Goal: Download file/media

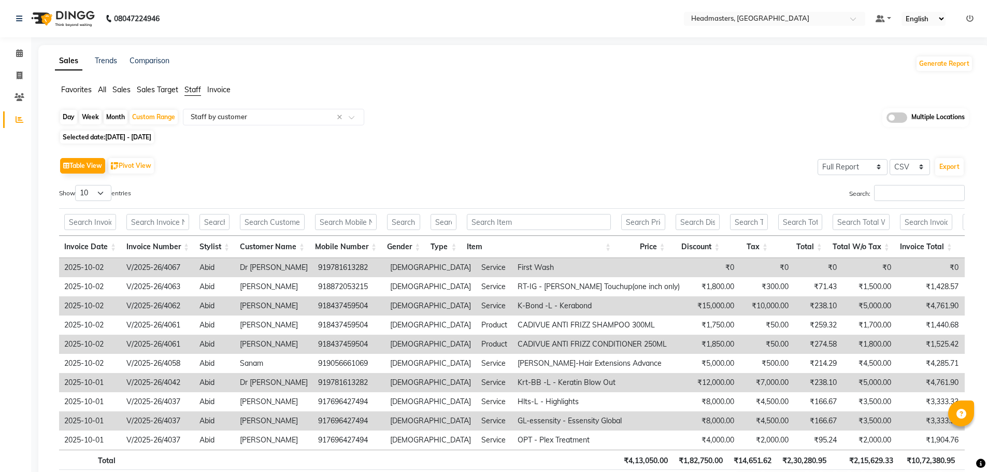
select select "full_report"
select select "csv"
click at [853, 19] on span at bounding box center [856, 22] width 13 height 10
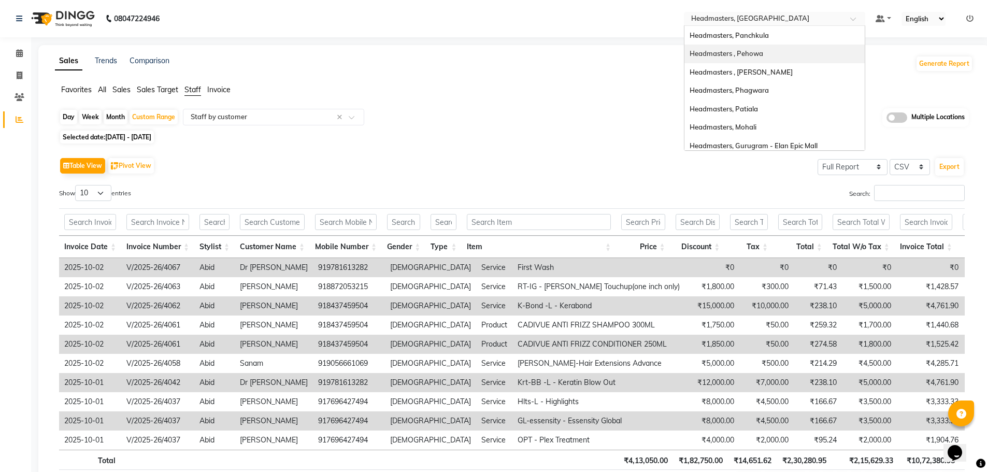
scroll to position [52, 0]
click at [781, 94] on div "Headmasters, Patiala" at bounding box center [774, 93] width 180 height 19
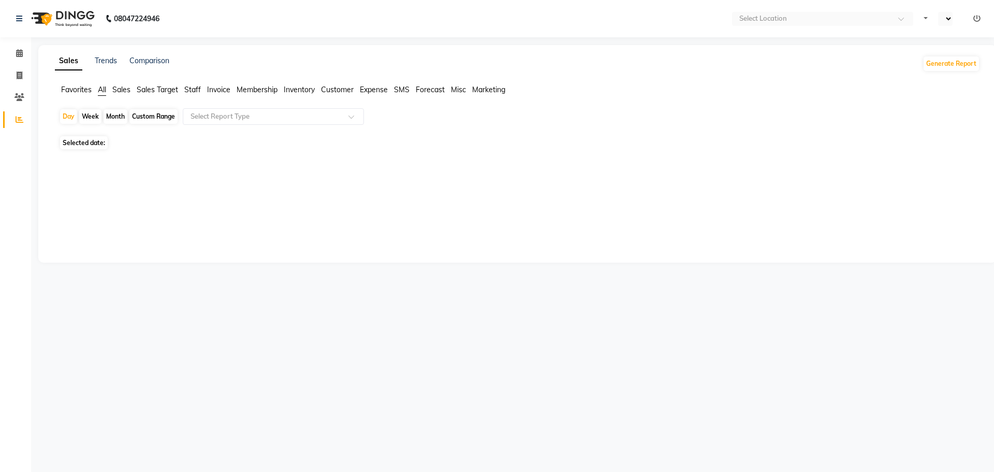
select select "en"
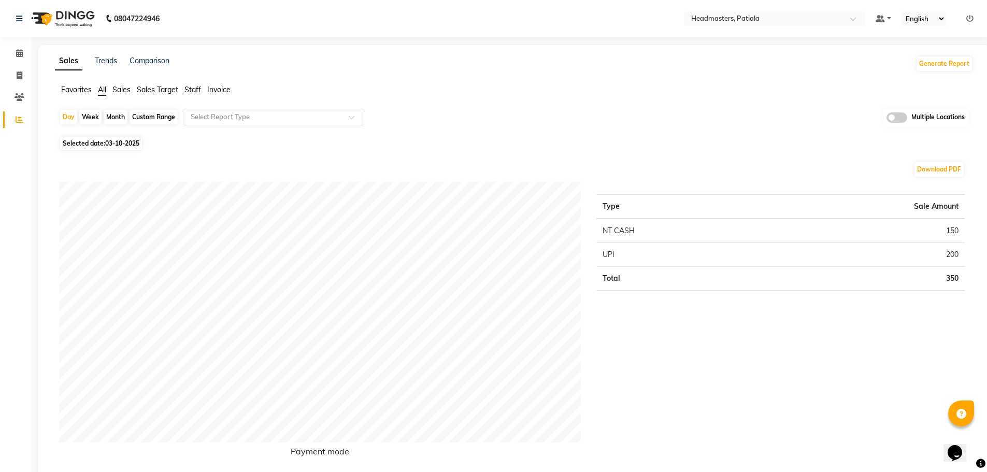
click at [192, 91] on span "Staff" at bounding box center [192, 89] width 17 height 9
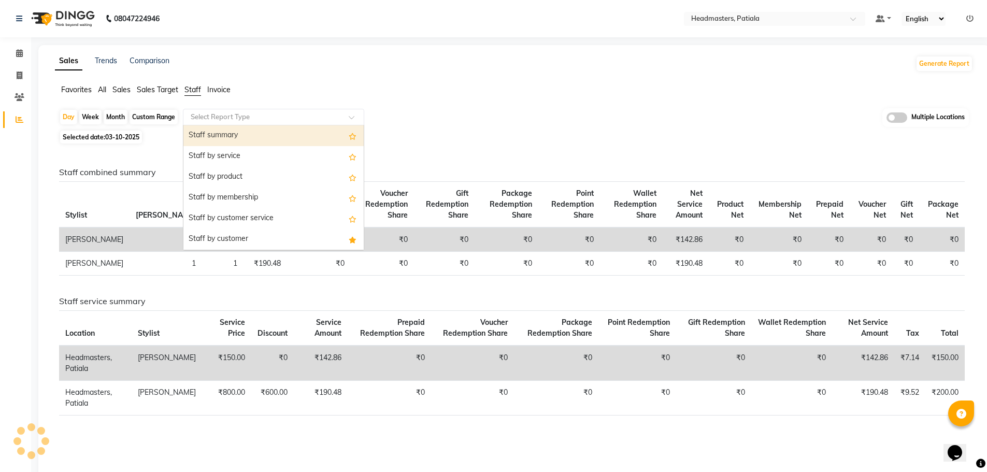
click at [354, 115] on span at bounding box center [355, 120] width 13 height 10
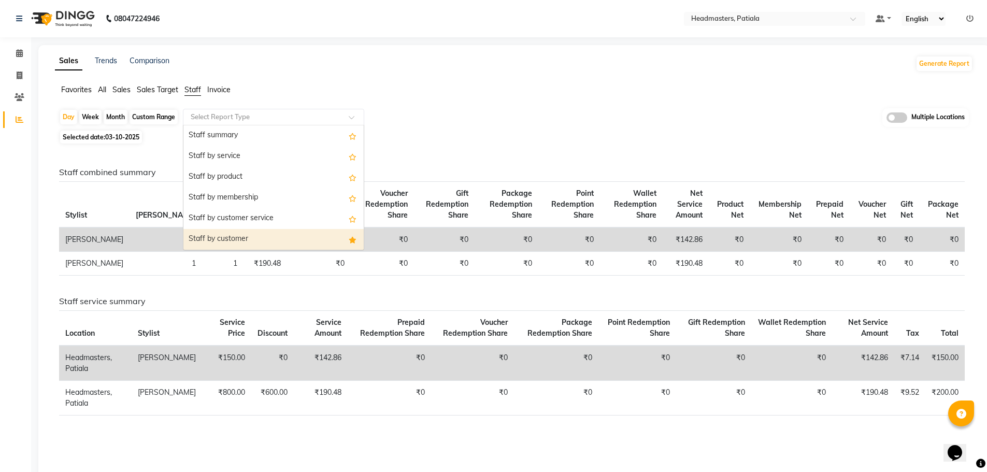
click at [305, 239] on div "Staff by customer" at bounding box center [273, 239] width 180 height 21
select select "full_report"
select select "csv"
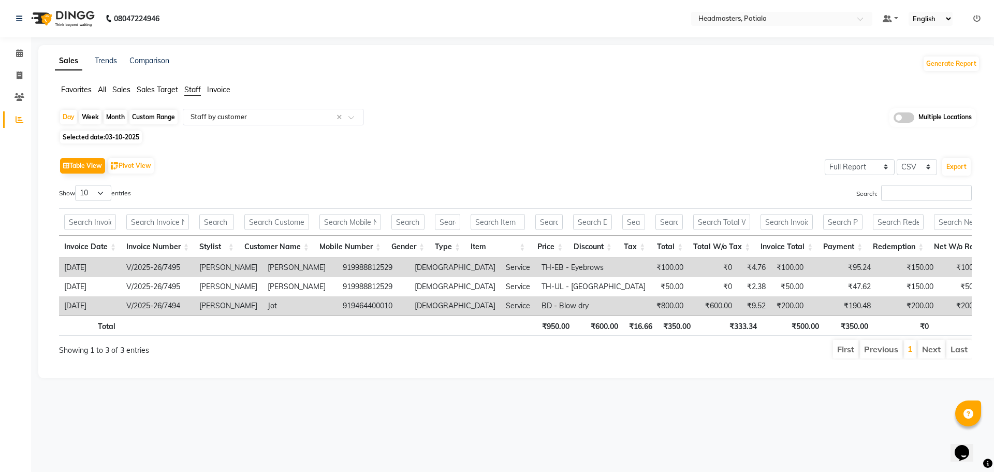
click at [168, 117] on div "Custom Range" at bounding box center [153, 117] width 48 height 14
select select "10"
select select "2025"
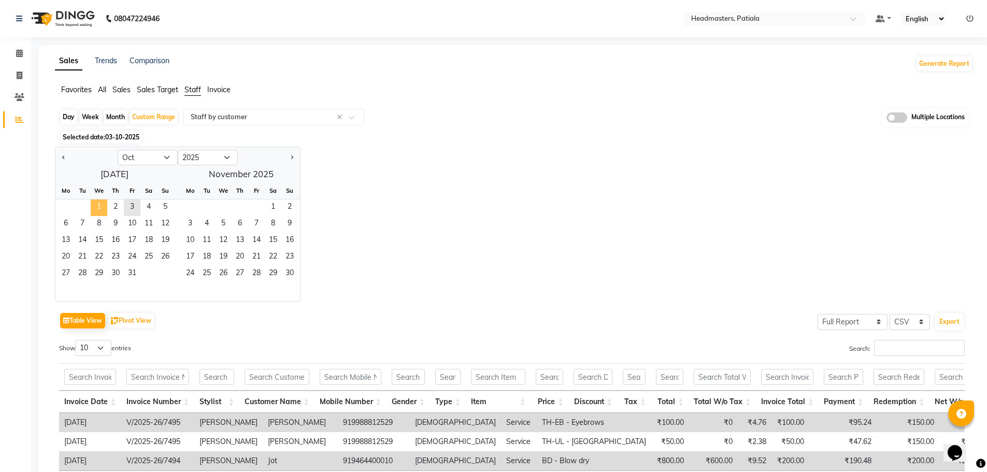
click at [101, 202] on span "1" at bounding box center [99, 207] width 17 height 17
click at [119, 208] on span "2" at bounding box center [115, 207] width 17 height 17
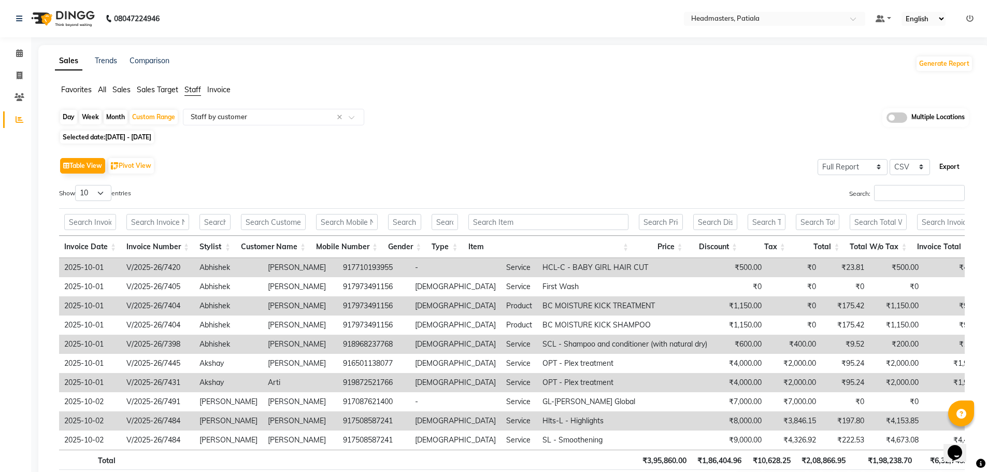
click at [948, 167] on button "Export" at bounding box center [949, 167] width 28 height 18
